Goal: Information Seeking & Learning: Obtain resource

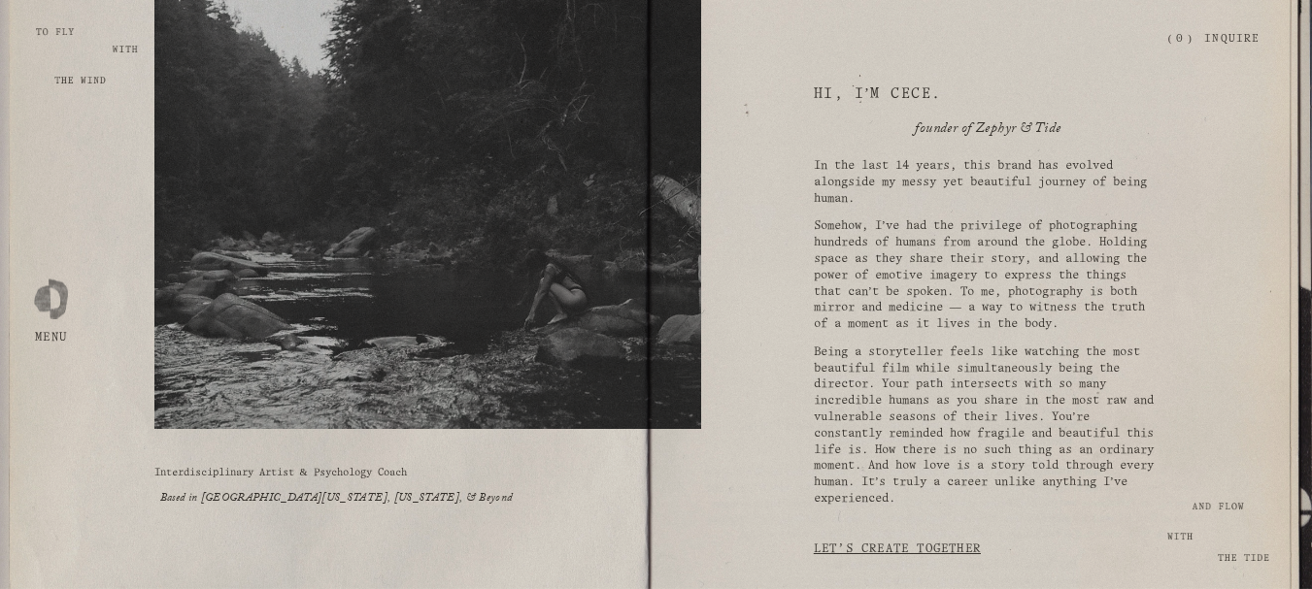
scroll to position [194, 0]
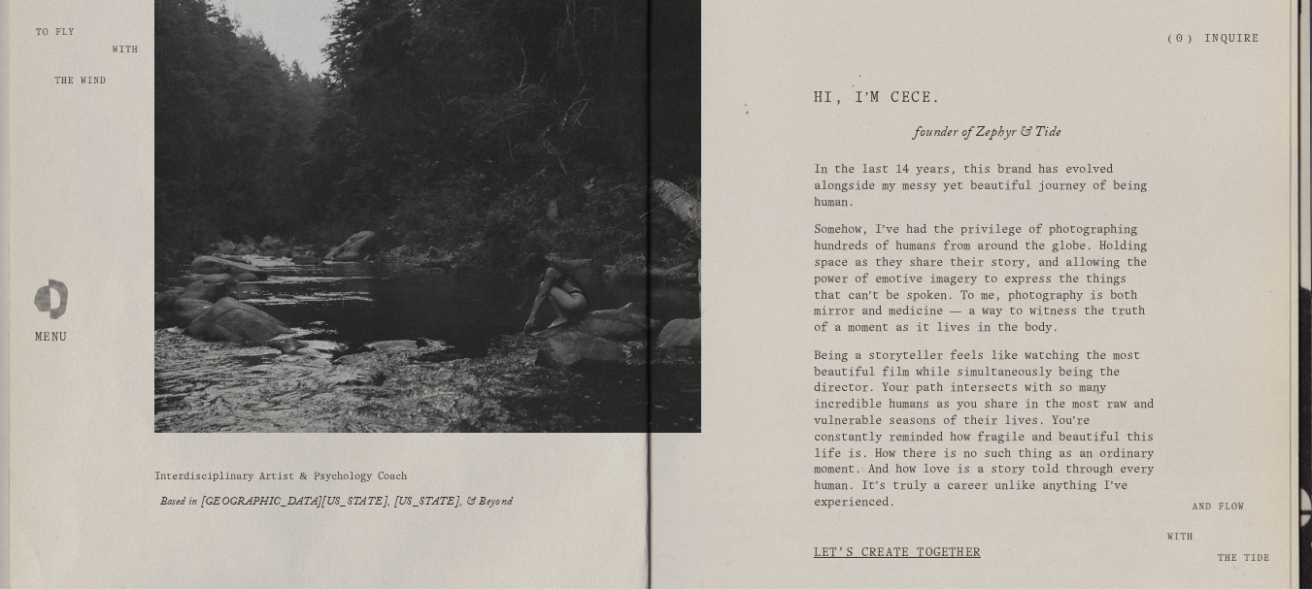
click at [888, 281] on p "Somehow, I’ve had the privilege of photographing hundreds of humans from around…" at bounding box center [986, 279] width 345 height 115
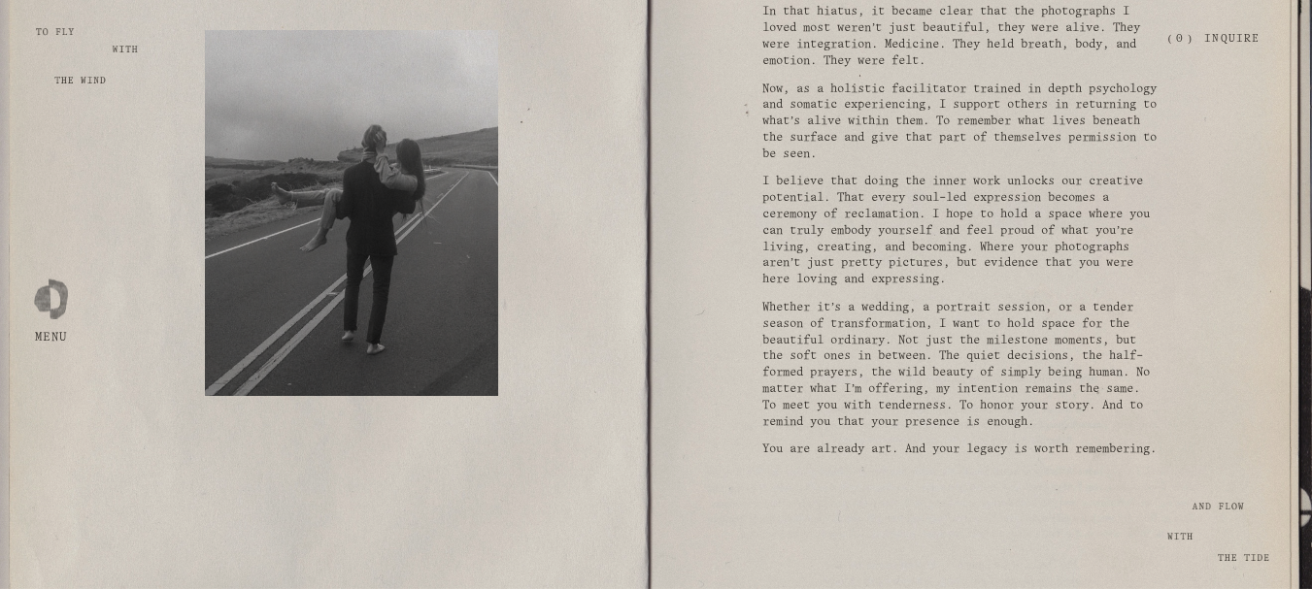
scroll to position [1456, 0]
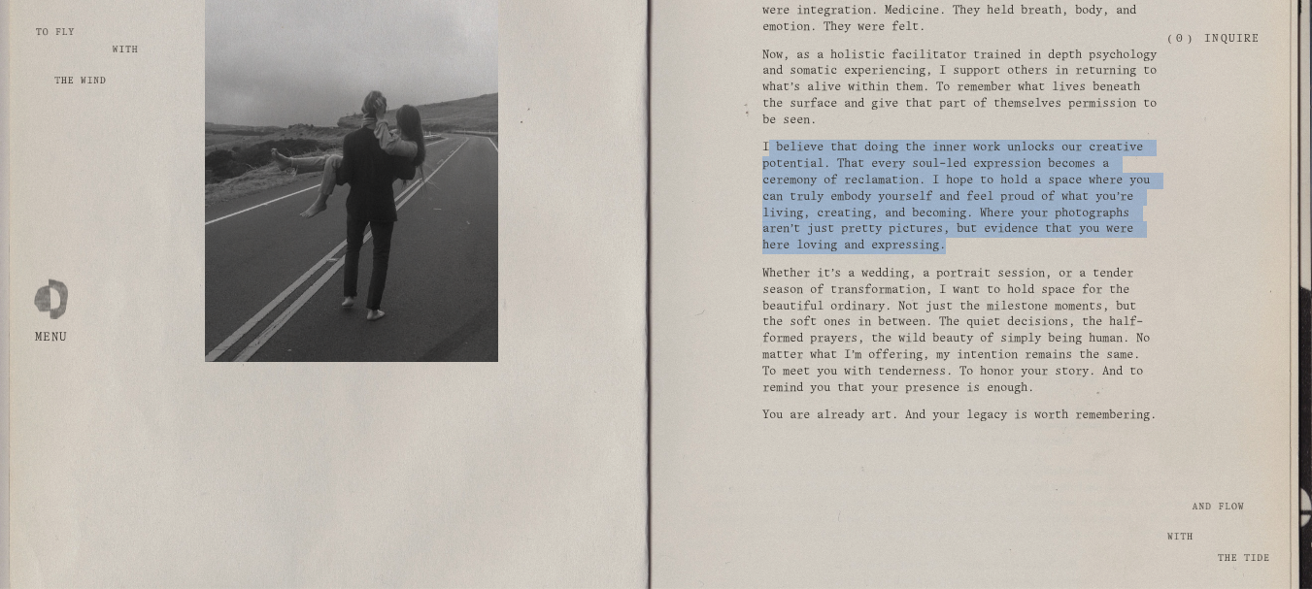
drag, startPoint x: 767, startPoint y: 166, endPoint x: 1155, endPoint y: 267, distance: 401.2
click at [1155, 254] on p "I believe that doing the inner work unlocks our creative potential. That every …" at bounding box center [959, 197] width 395 height 115
copy p "believe that doing the inner work unlocks our creative potential. That every so…"
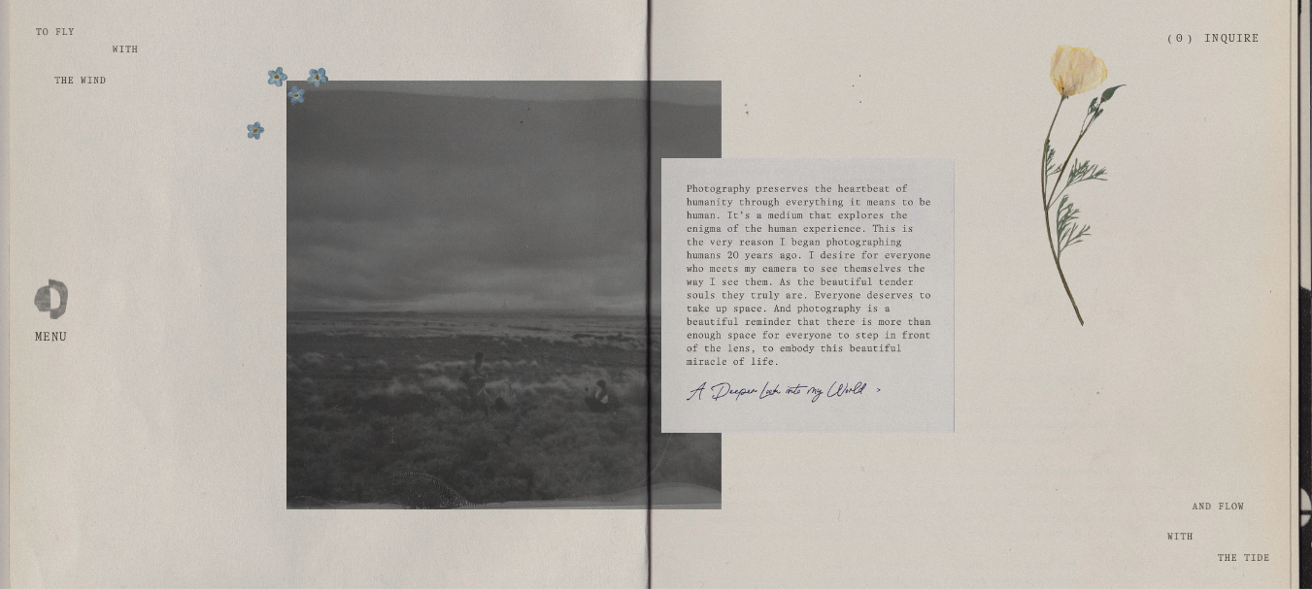
scroll to position [3401, 0]
click at [835, 263] on div at bounding box center [807, 295] width 293 height 275
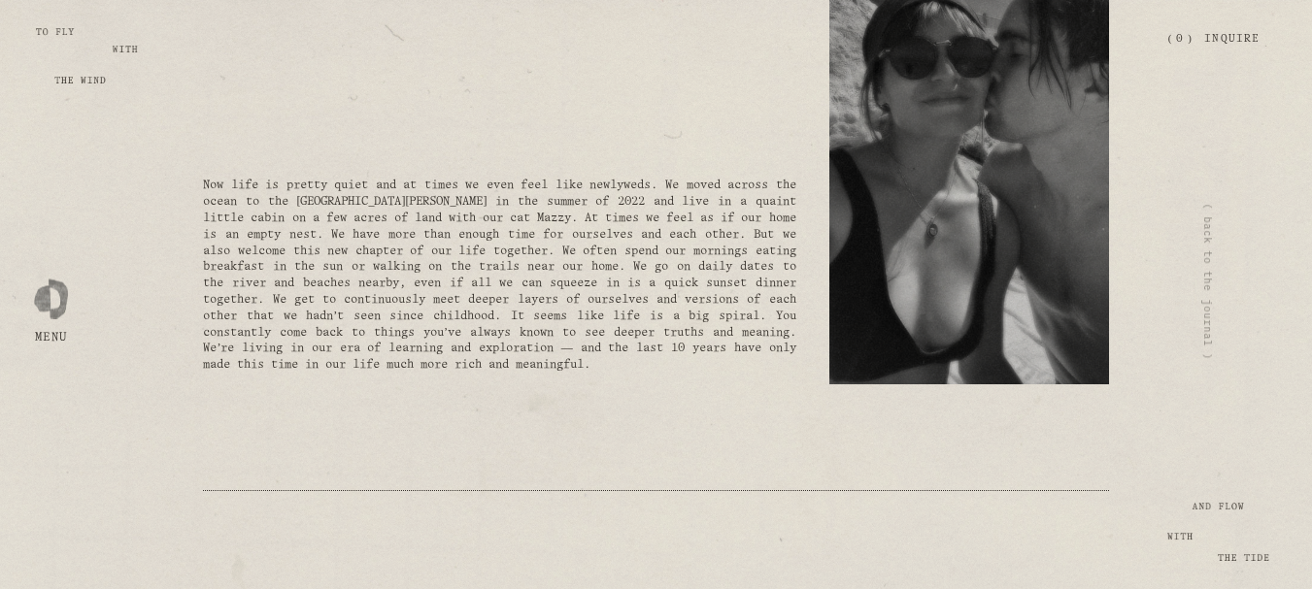
scroll to position [5339, 0]
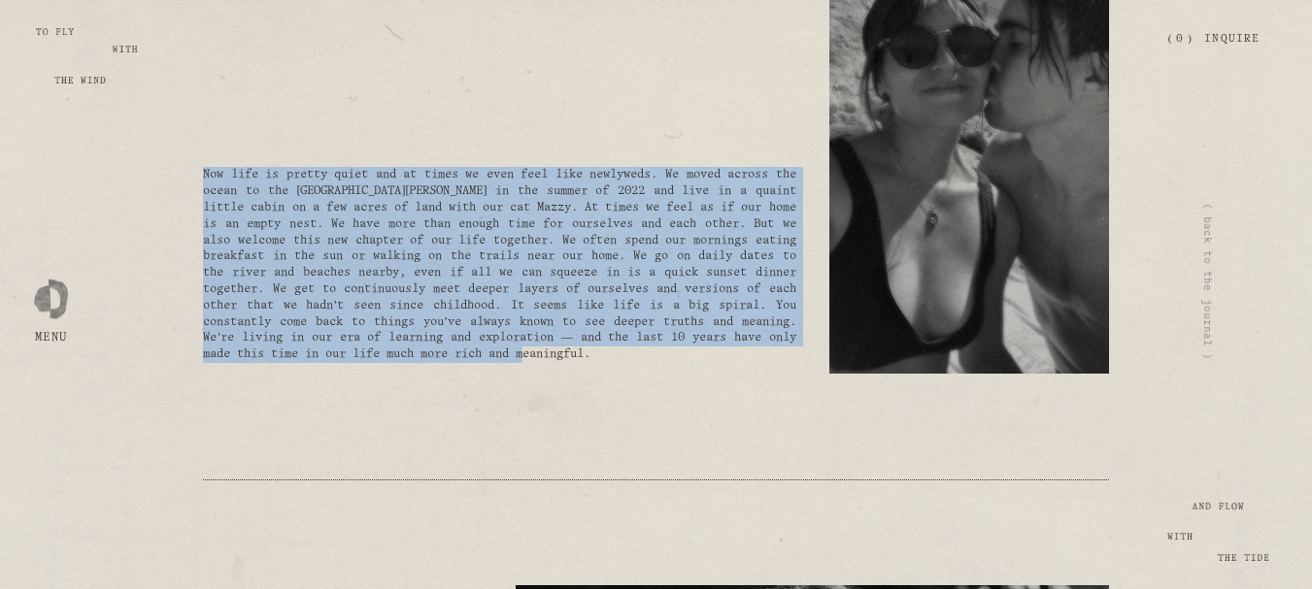
drag, startPoint x: 206, startPoint y: 153, endPoint x: 479, endPoint y: 352, distance: 337.7
click at [479, 352] on p "Now life is pretty quiet and at times we even feel like newlyweds. We moved acr…" at bounding box center [499, 265] width 592 height 196
copy p "Now life is pretty quiet and at times we even feel like newlyweds. We moved acr…"
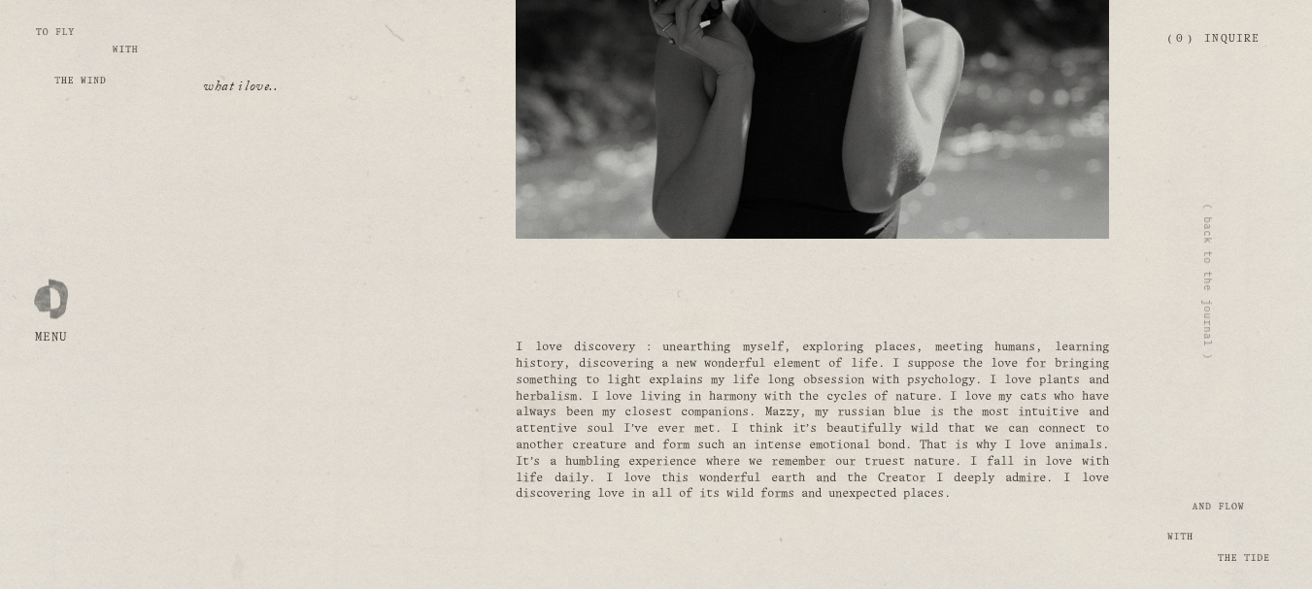
scroll to position [6019, 0]
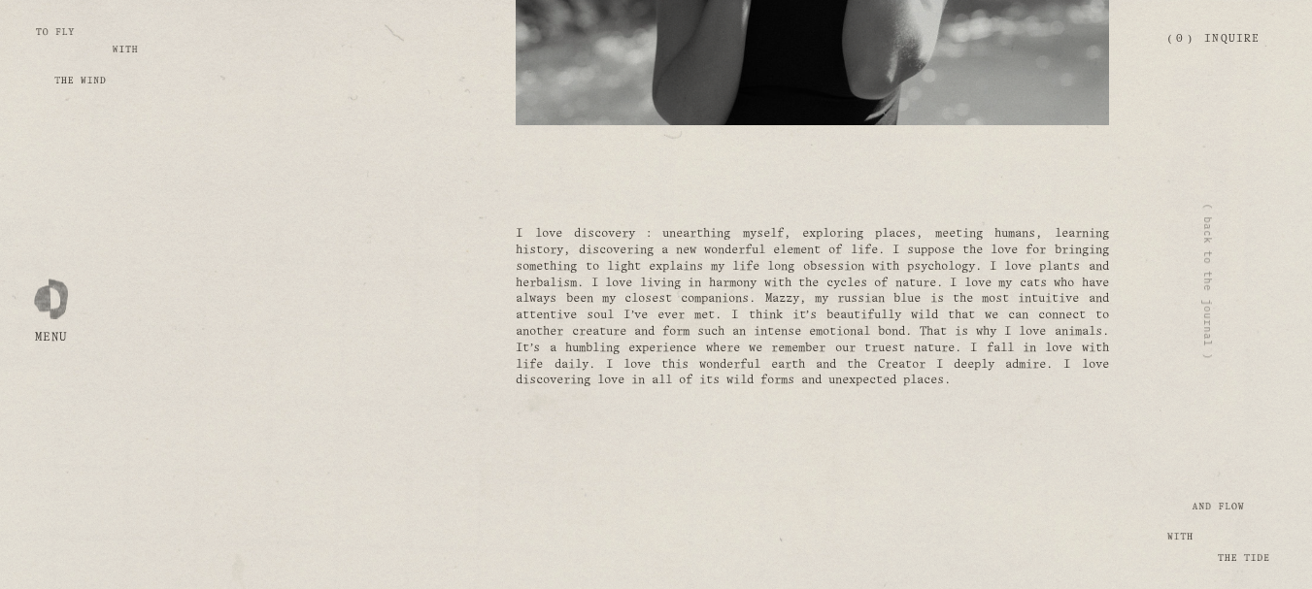
scroll to position [6310, 0]
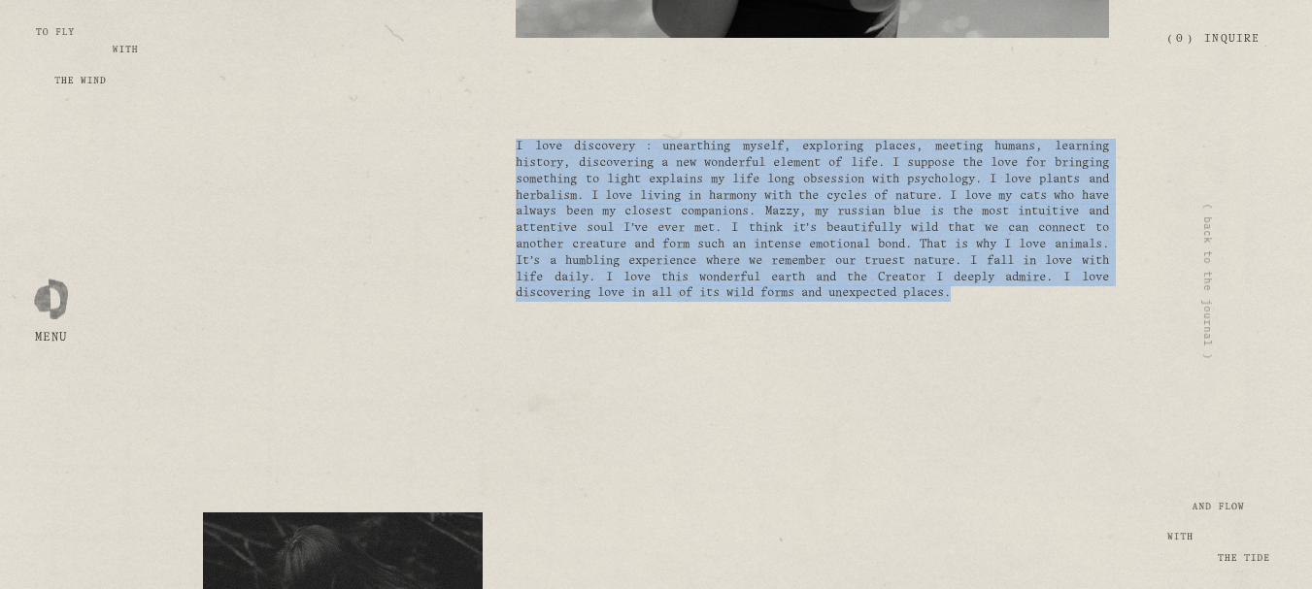
drag, startPoint x: 518, startPoint y: 128, endPoint x: 680, endPoint y: 300, distance: 235.6
click at [680, 300] on p "I love discovery : unearthing myself, exploring places, meeting humans, learnin…" at bounding box center [811, 220] width 592 height 163
copy p "I love discovery : unearthing myself, exploring places, meeting humans, learnin…"
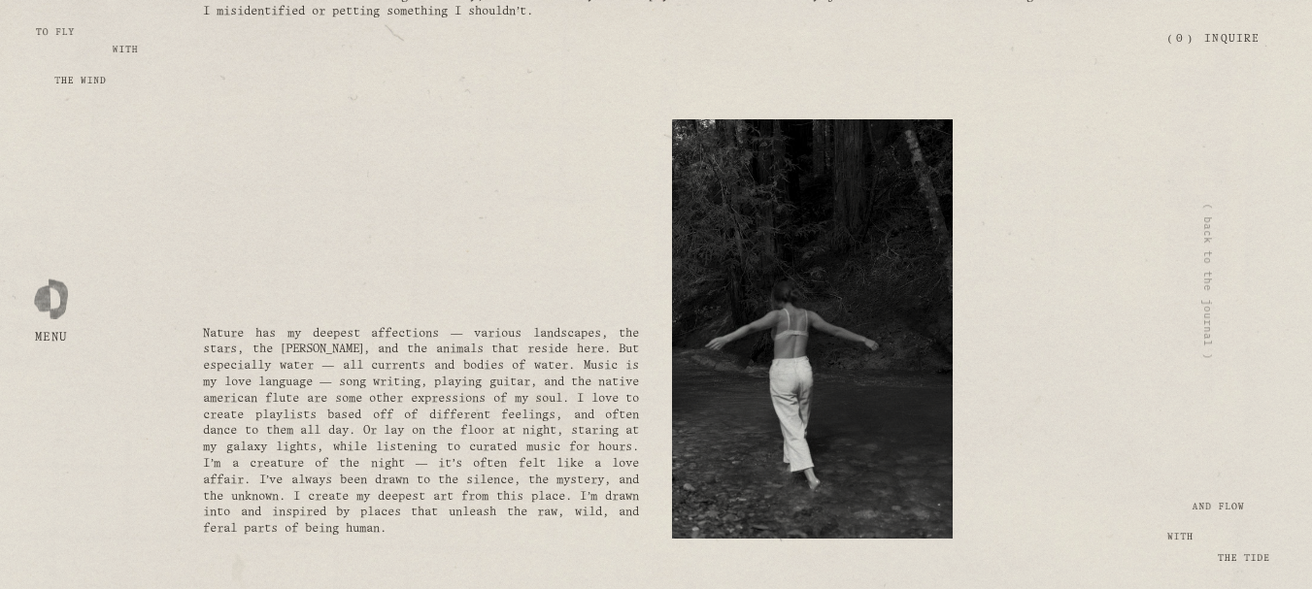
scroll to position [7475, 0]
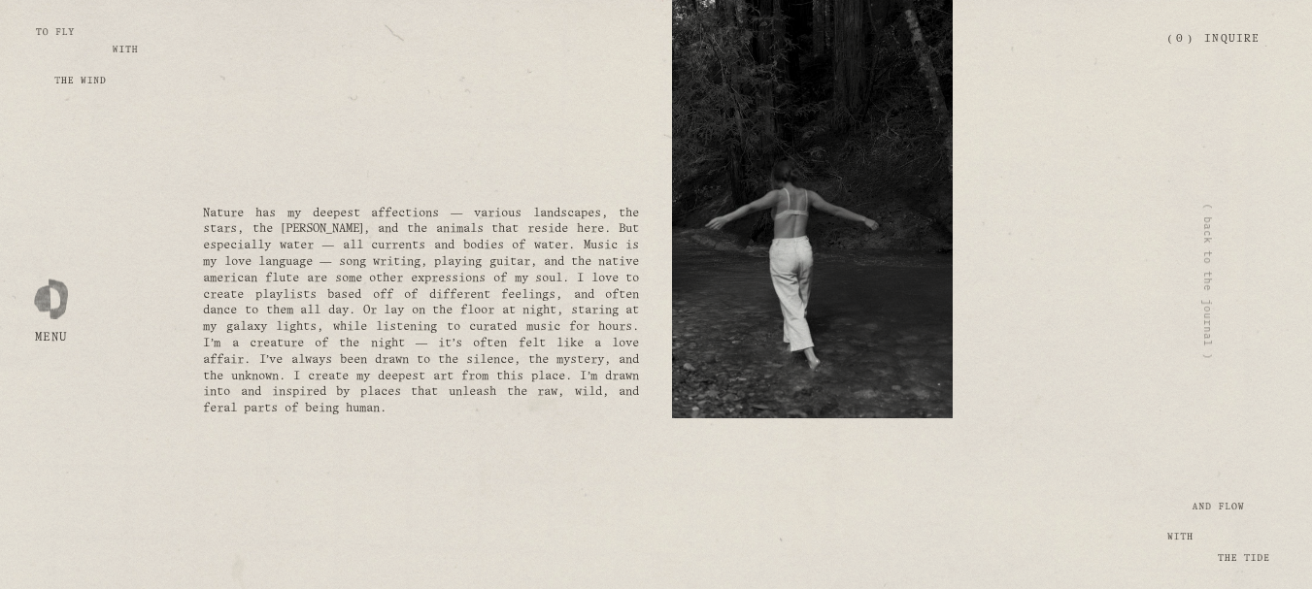
click at [462, 270] on p "Nature has my deepest affections — various landscapes, the stars, the woods, an…" at bounding box center [421, 312] width 436 height 212
click at [327, 225] on p "Nature has my deepest affections — various landscapes, the stars, the woods, an…" at bounding box center [421, 312] width 436 height 212
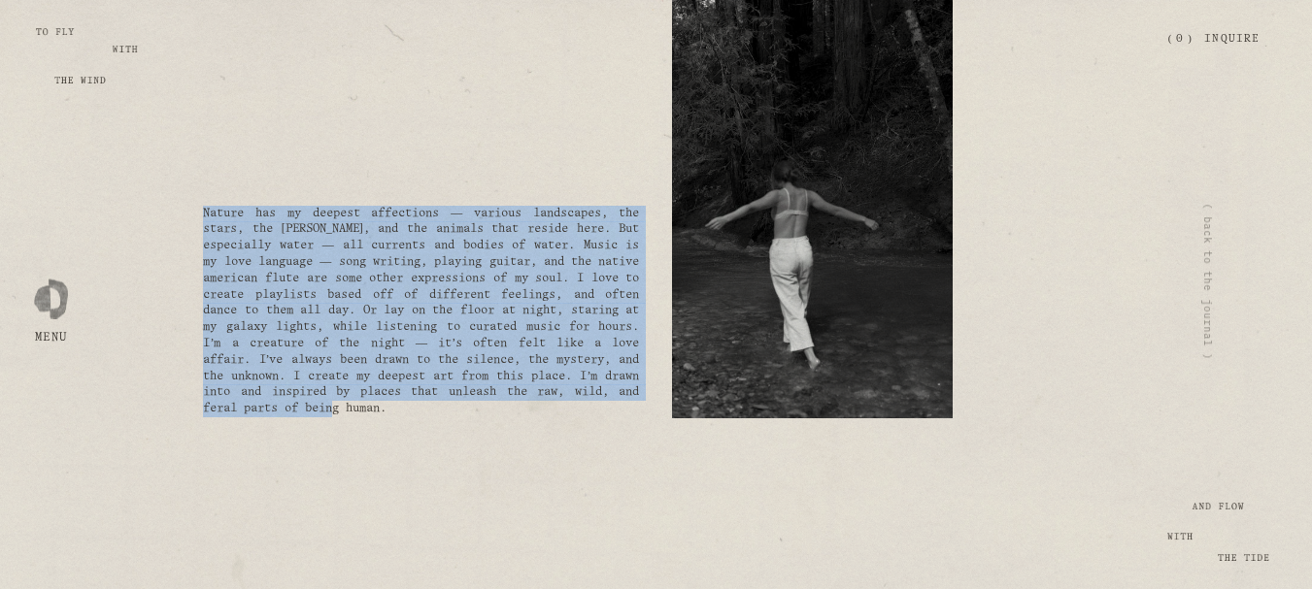
drag, startPoint x: 205, startPoint y: 212, endPoint x: 632, endPoint y: 415, distance: 472.9
click at [632, 415] on p "Nature has my deepest affections — various landscapes, the stars, the woods, an…" at bounding box center [421, 312] width 436 height 212
copy p "Nature has my deepest affections — various landscapes, the stars, the woods, an…"
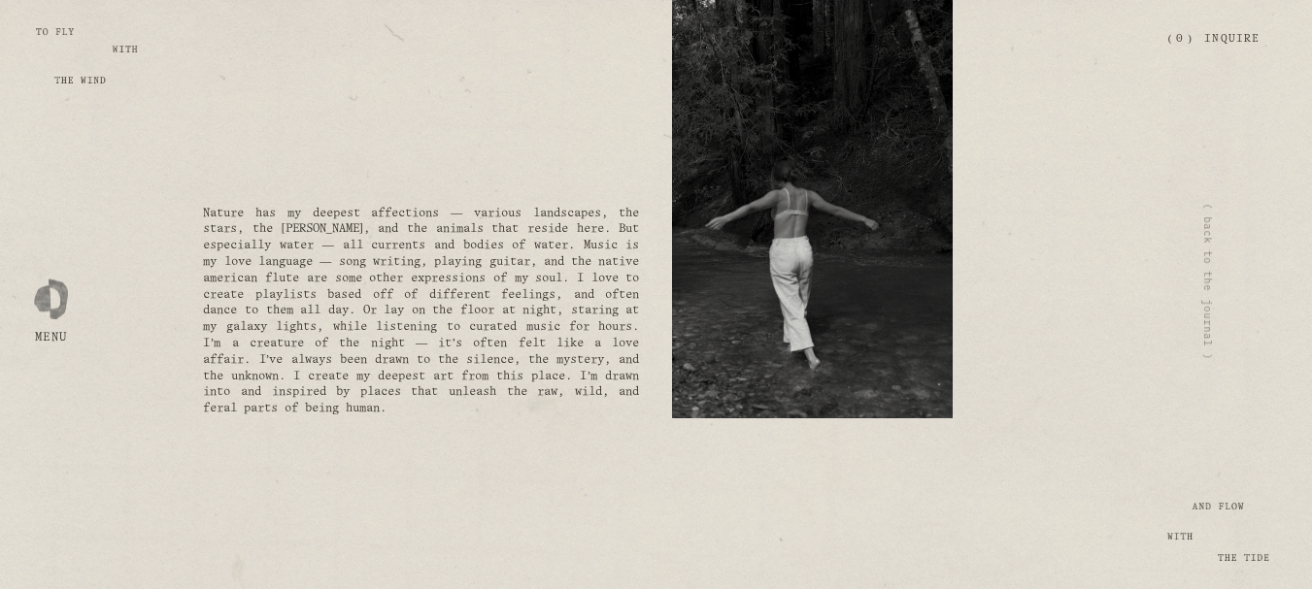
click at [956, 292] on div at bounding box center [811, 209] width 313 height 452
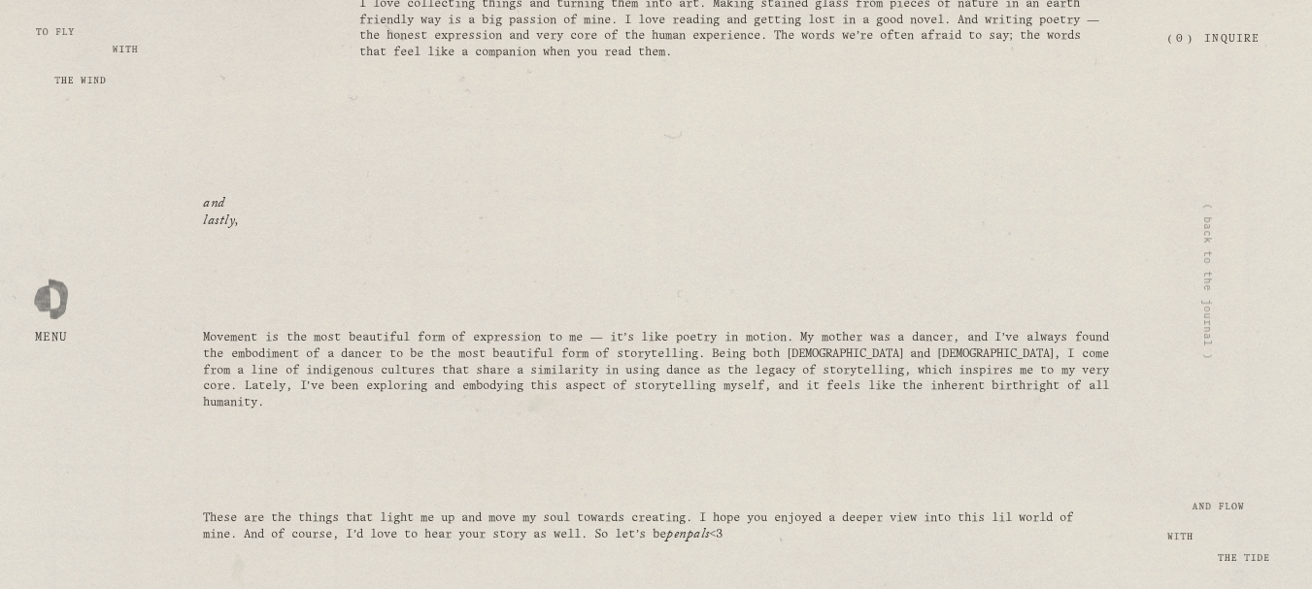
scroll to position [8446, 0]
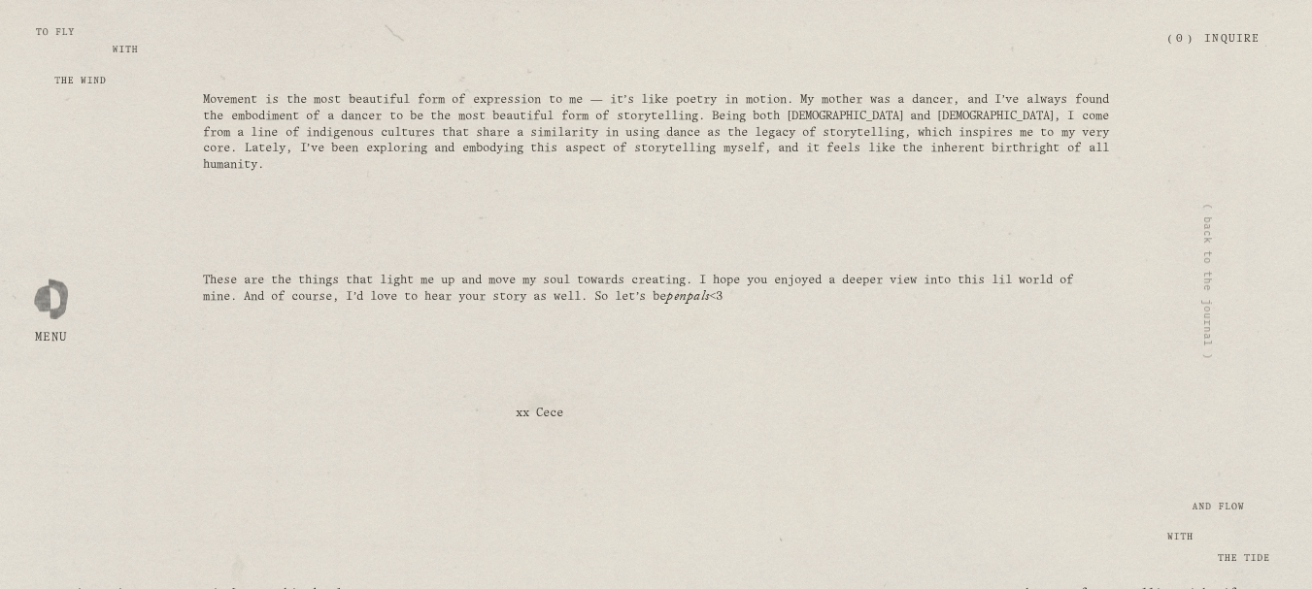
scroll to position [8545, 0]
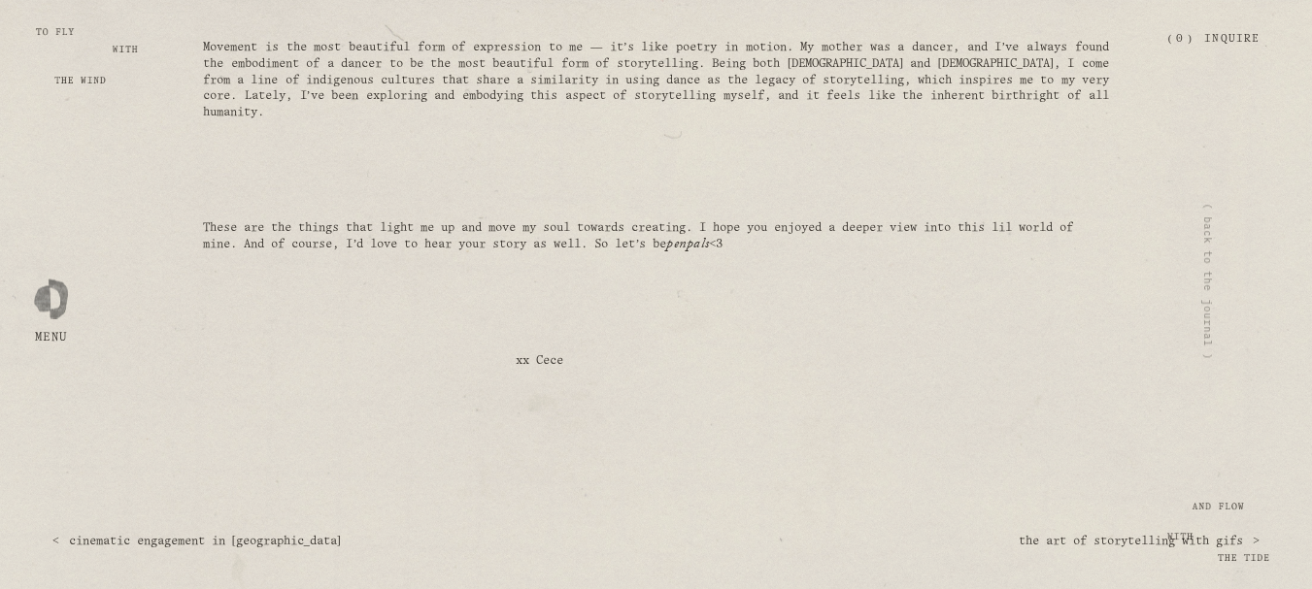
click at [1200, 539] on h2 "the art of storytelling with gifs" at bounding box center [1130, 542] width 224 height 12
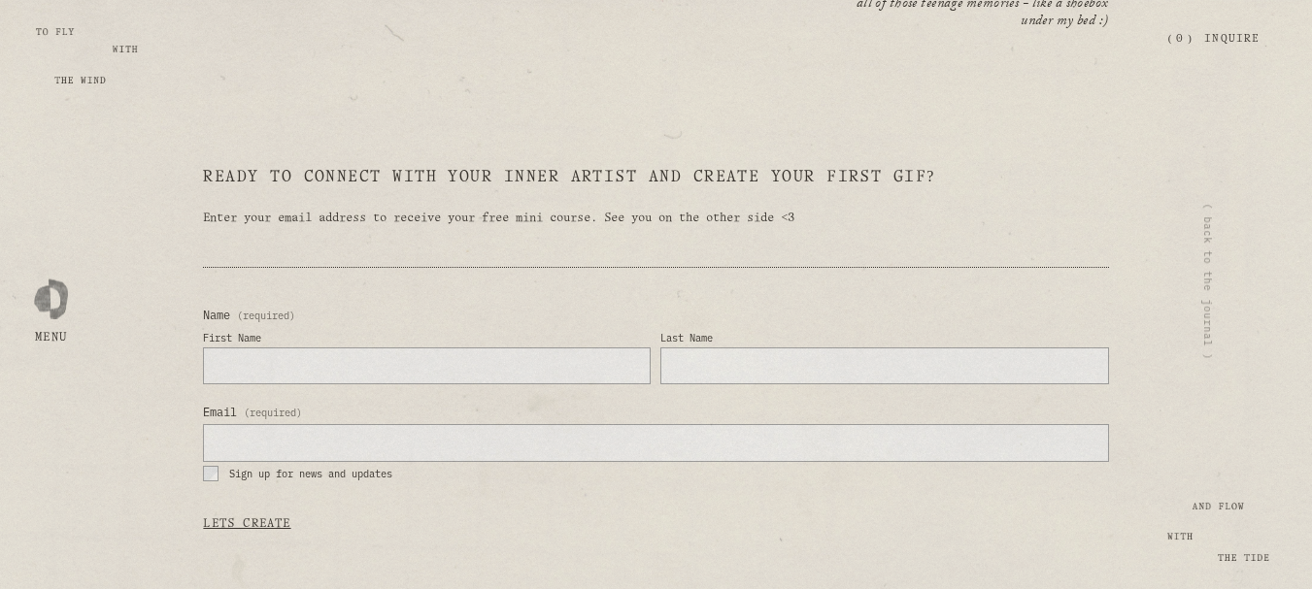
scroll to position [2092, 0]
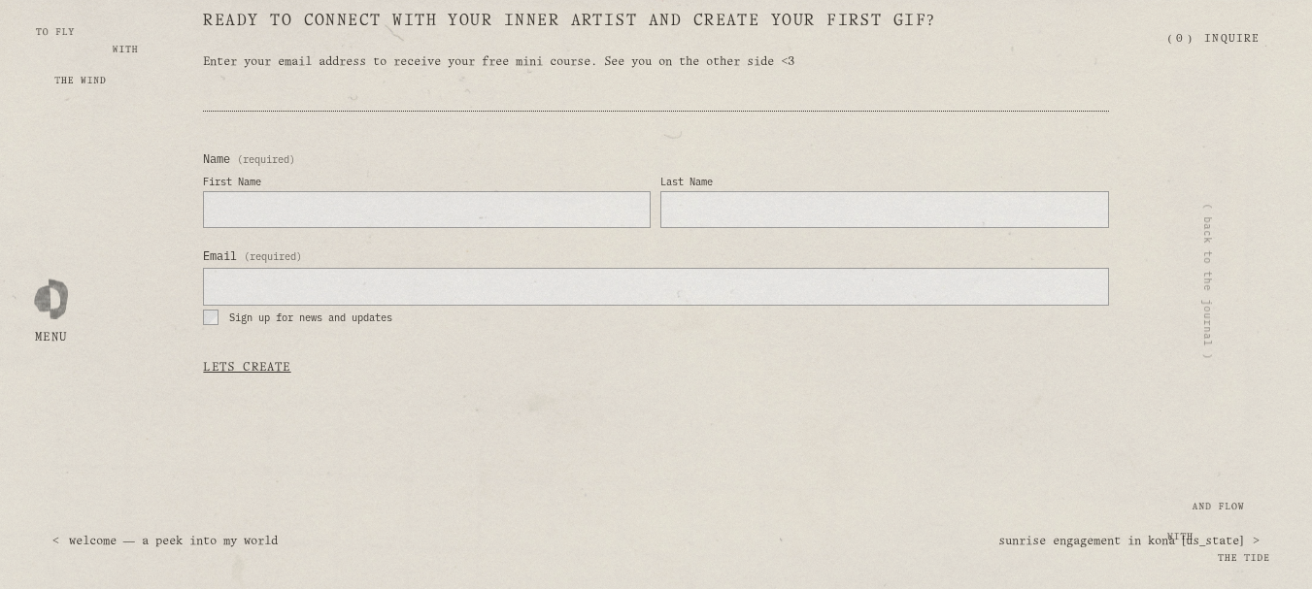
click at [1201, 320] on link "( back to the journal )" at bounding box center [1208, 281] width 15 height 157
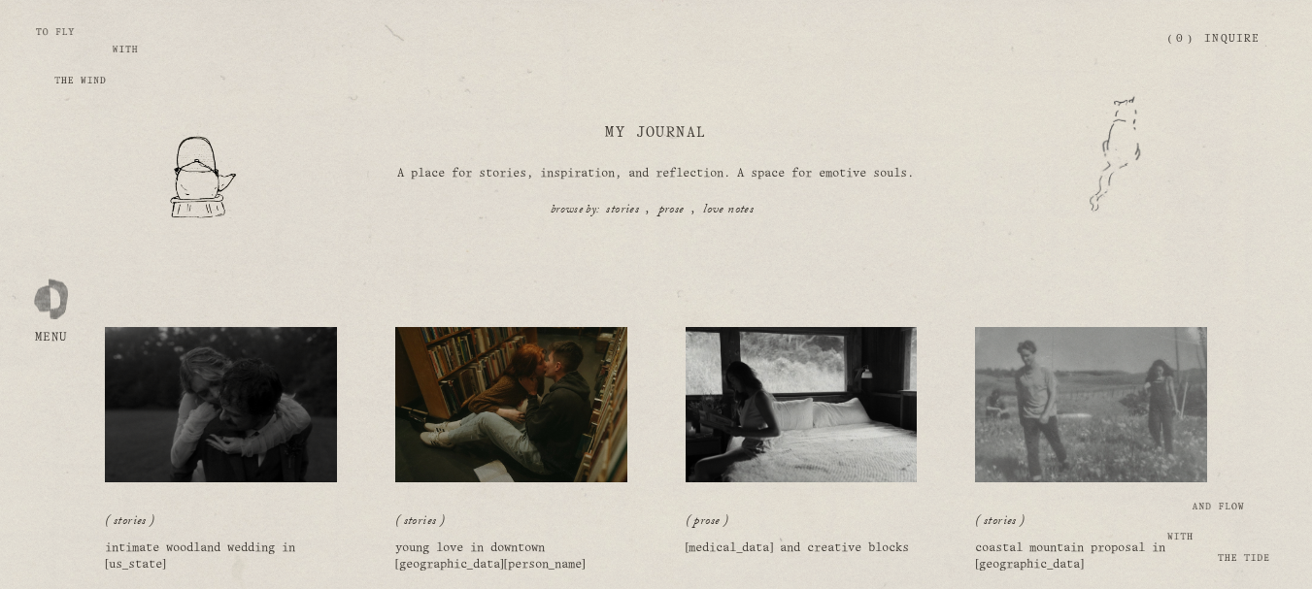
drag, startPoint x: 377, startPoint y: 173, endPoint x: 956, endPoint y: 219, distance: 581.4
click at [956, 219] on div "My Journal A place for stories, inspiration, and reflection. A space for emotiv…" at bounding box center [656, 154] width 1312 height 136
copy div "A place for stories, inspiration, and reflection. A space for emotive souls. st…"
click at [768, 110] on div "My Journal A place for stories, inspiration, and reflection. A space for emotiv…" at bounding box center [656, 154] width 1312 height 136
click at [33, 297] on button "Open Menu Close Menu" at bounding box center [51, 295] width 46 height 36
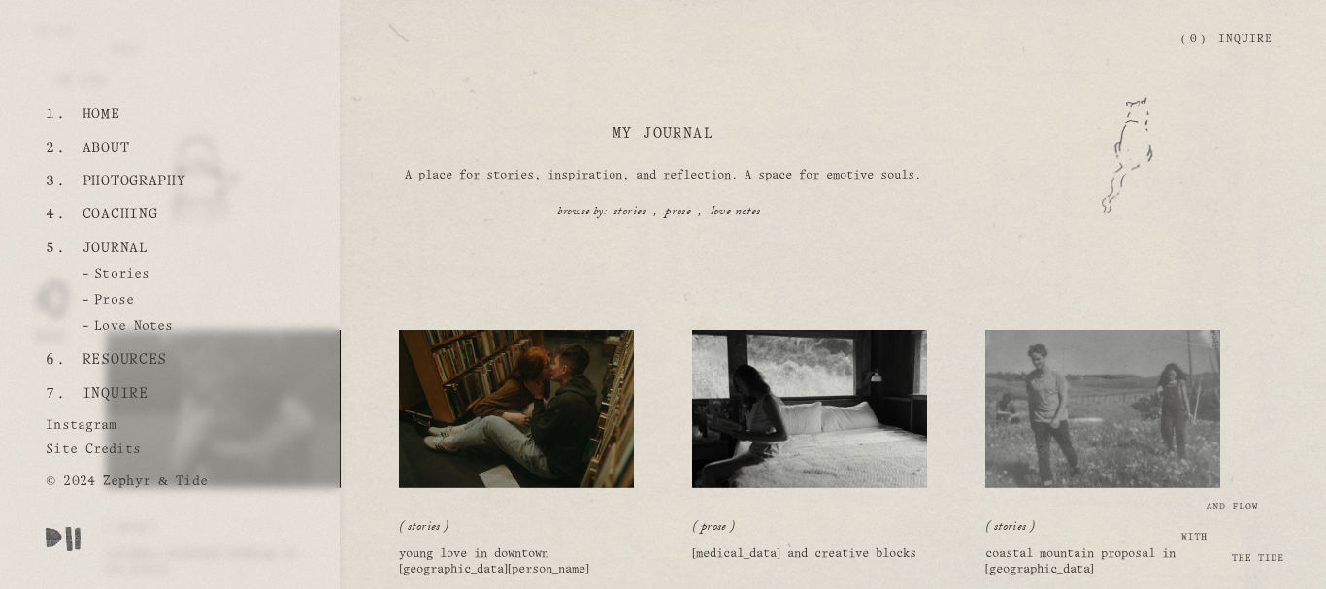
click at [44, 307] on div "Prose" at bounding box center [170, 304] width 340 height 26
click at [126, 353] on link "Resources" at bounding box center [124, 360] width 99 height 33
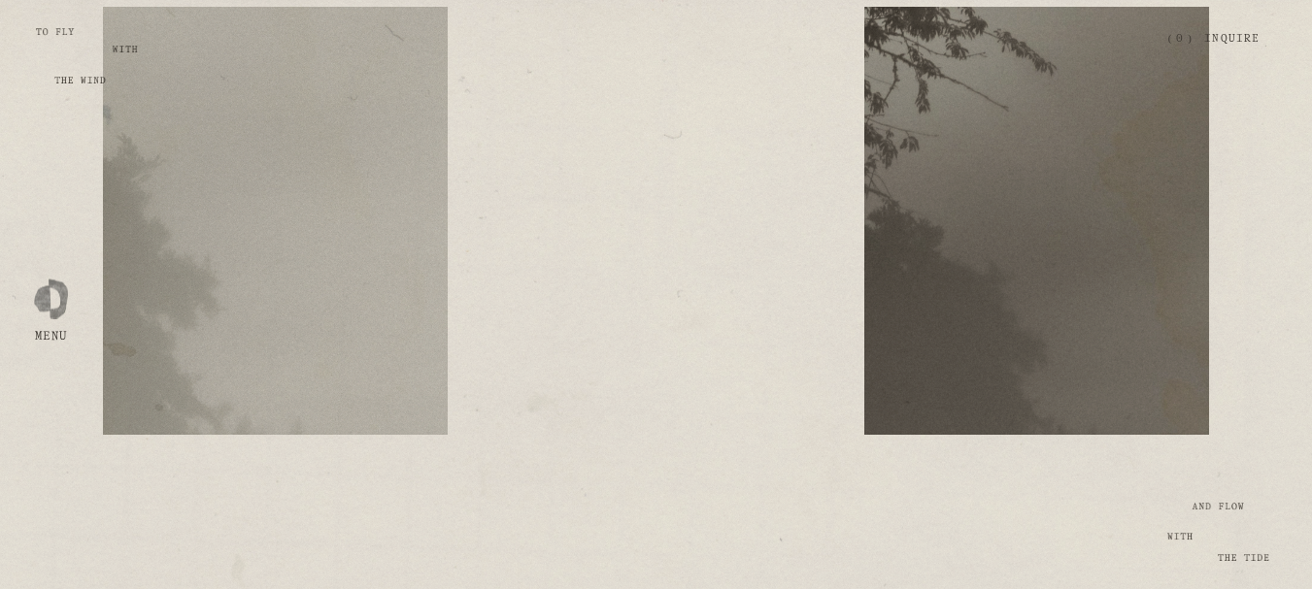
scroll to position [275, 0]
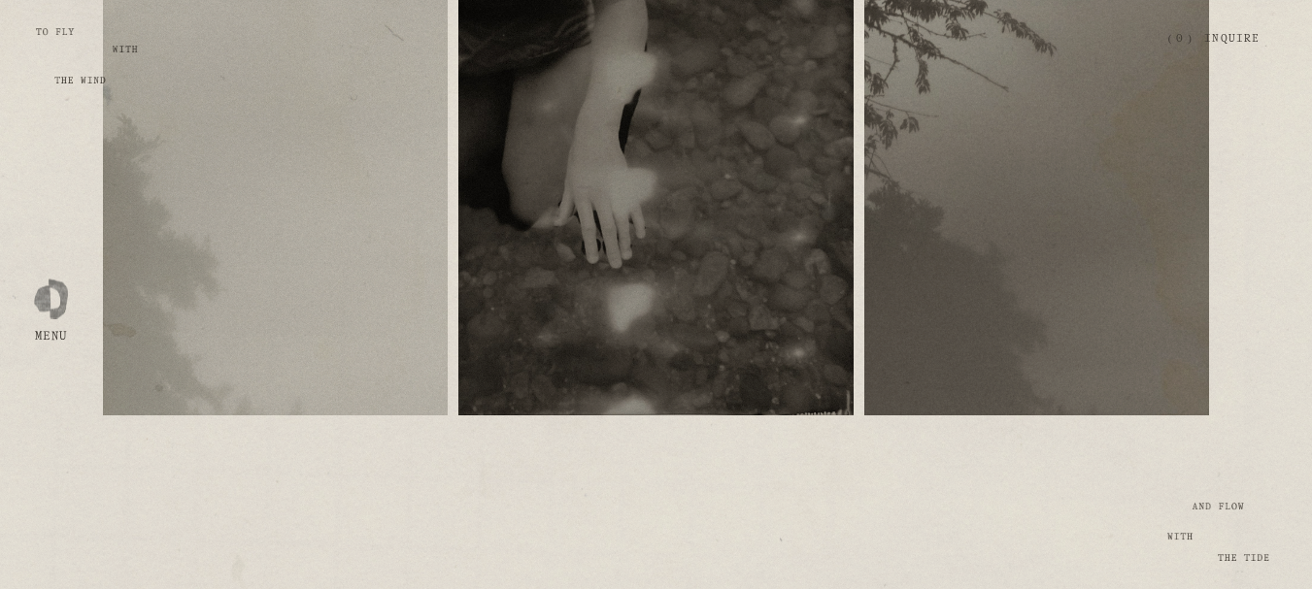
click at [324, 213] on p at bounding box center [275, 216] width 345 height 15
click at [295, 183] on span "free resources" at bounding box center [275, 188] width 95 height 11
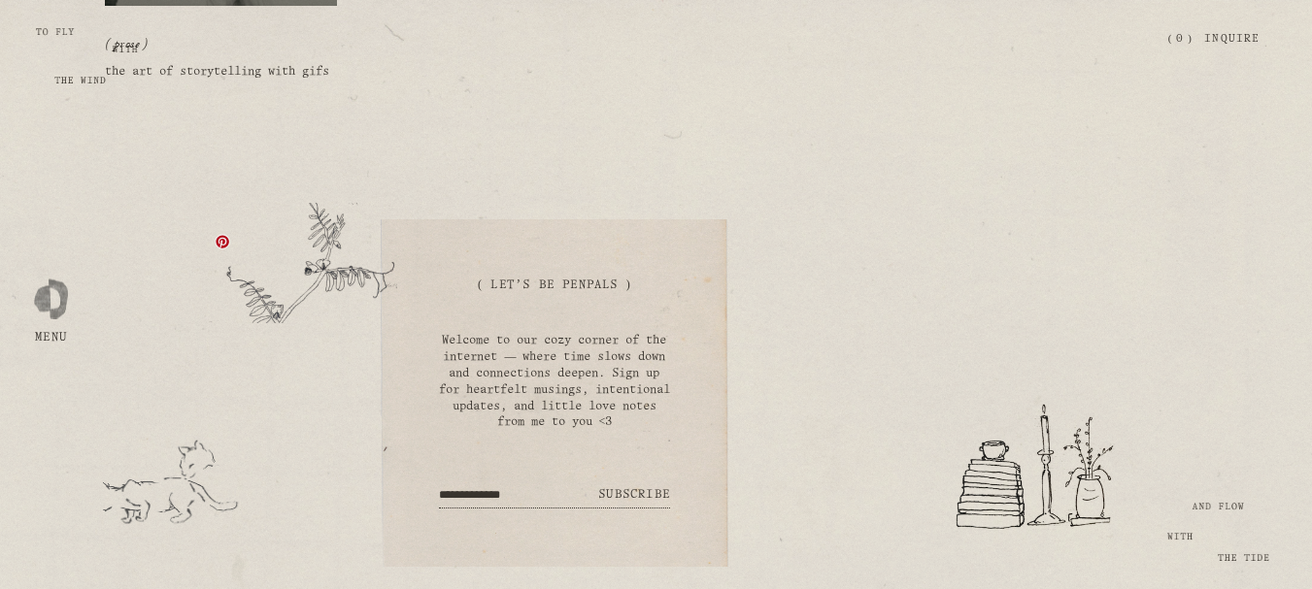
scroll to position [485, 0]
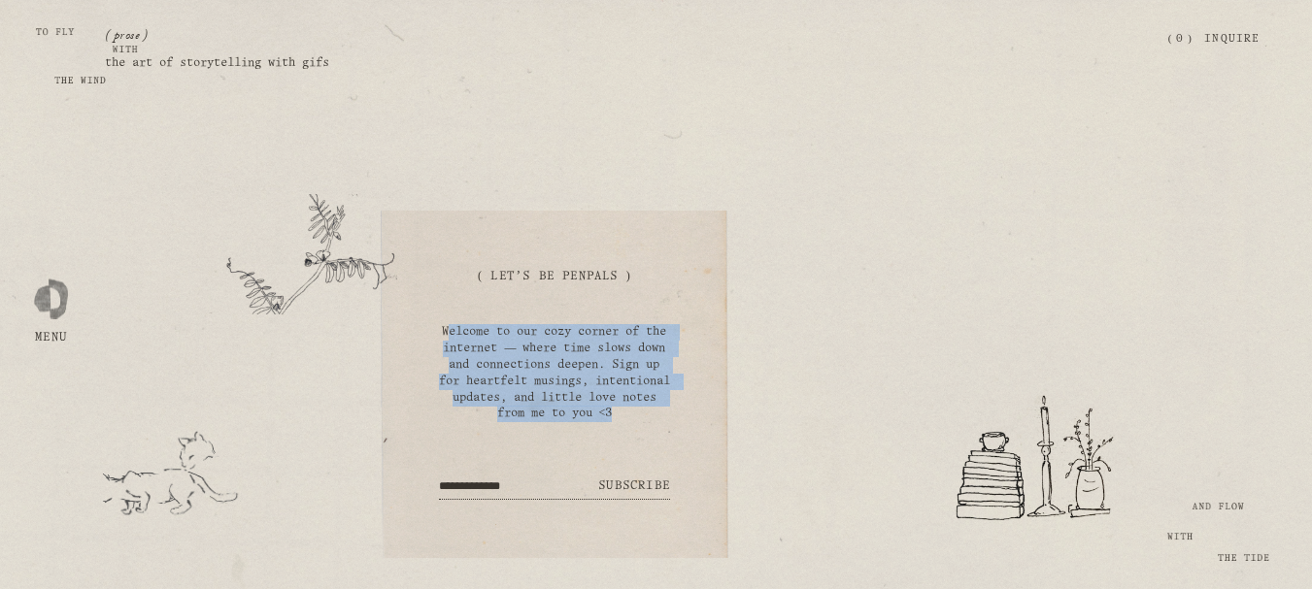
drag, startPoint x: 454, startPoint y: 349, endPoint x: 673, endPoint y: 434, distance: 234.2
click at [673, 434] on div "( Let's Be Penpals ) Welcome to our cozy corner of the internet — where time sl…" at bounding box center [555, 385] width 348 height 349
copy p "elcome to our cozy corner of the internet — where time slows down and connectio…"
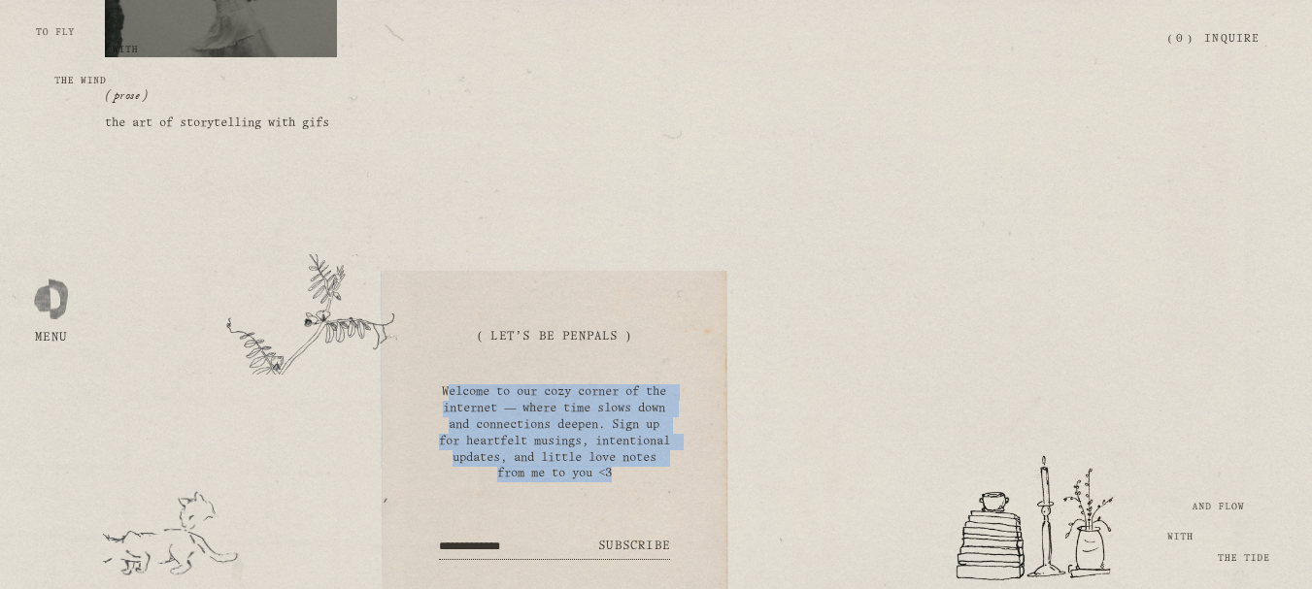
scroll to position [543, 0]
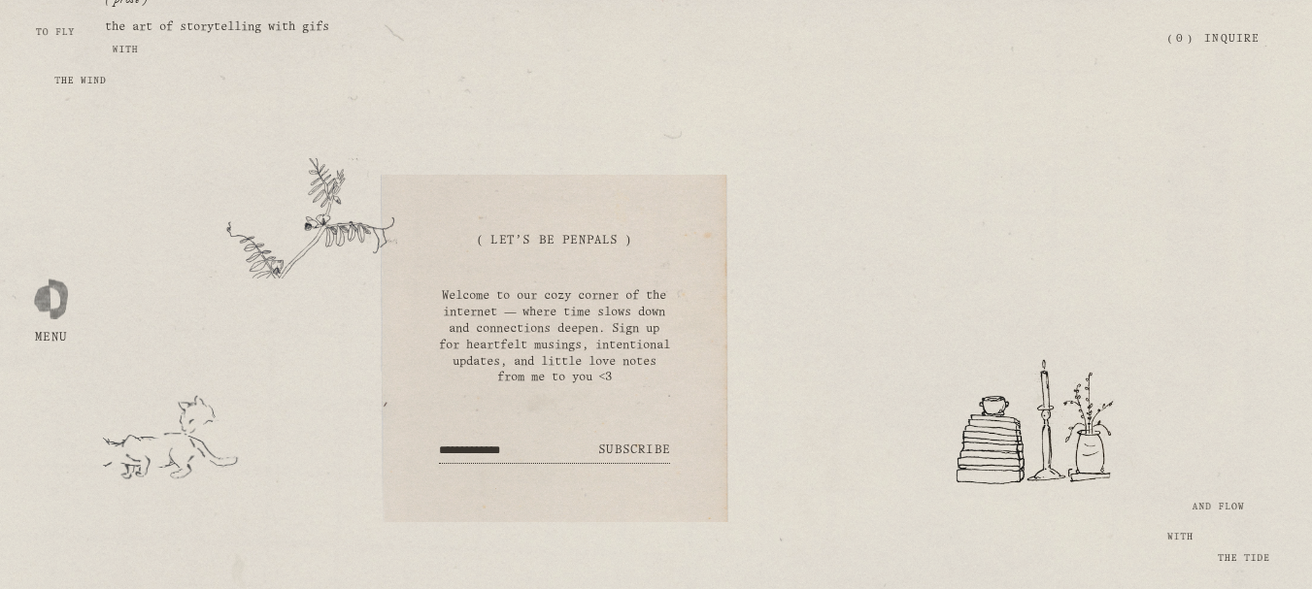
click at [663, 262] on p at bounding box center [554, 269] width 231 height 17
drag, startPoint x: 651, startPoint y: 238, endPoint x: 465, endPoint y: 232, distance: 186.5
click at [465, 233] on h2 "( Let's Be Penpals )" at bounding box center [554, 241] width 231 height 17
copy h2 "( Let's Be Penpals )"
